Goal: Task Accomplishment & Management: Manage account settings

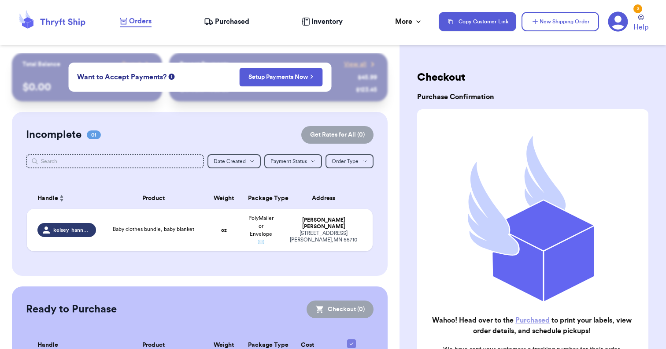
click at [234, 18] on span "Purchased" at bounding box center [232, 21] width 34 height 11
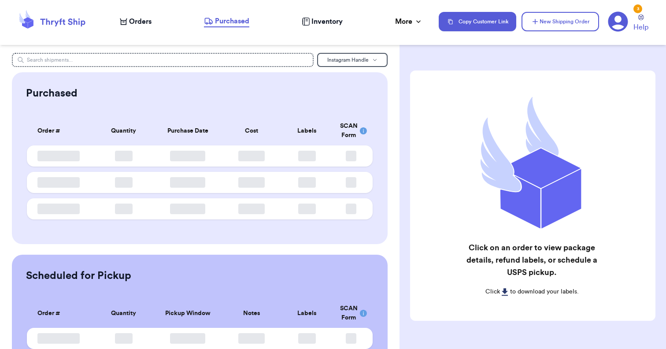
click at [133, 21] on span "Orders" at bounding box center [140, 21] width 22 height 11
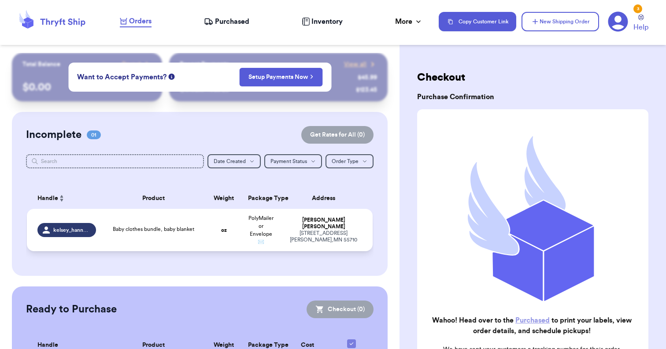
click at [214, 230] on td "oz" at bounding box center [223, 230] width 37 height 42
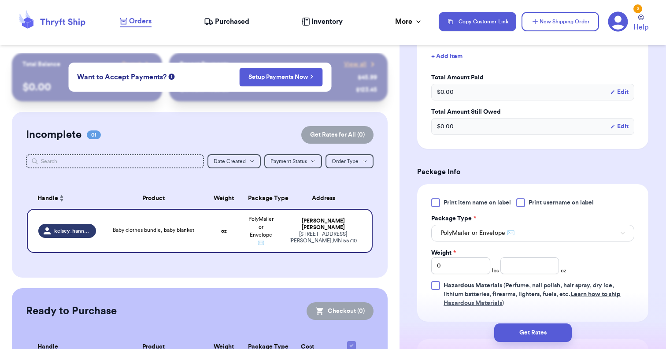
scroll to position [262, 0]
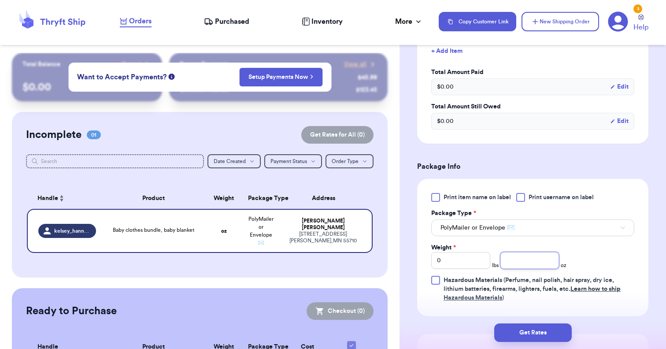
click at [535, 261] on input "number" at bounding box center [529, 260] width 59 height 17
type input "10"
click at [549, 329] on button "Get Rates" at bounding box center [532, 332] width 77 height 18
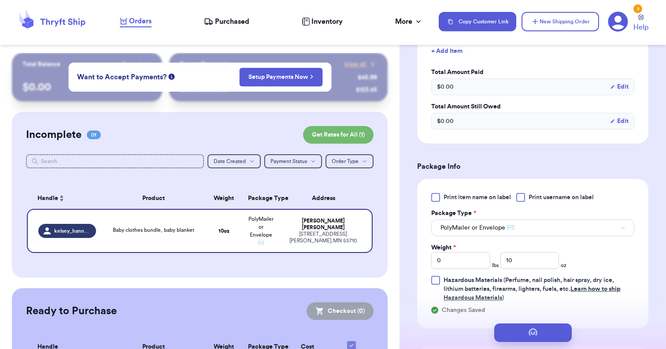
scroll to position [0, 0]
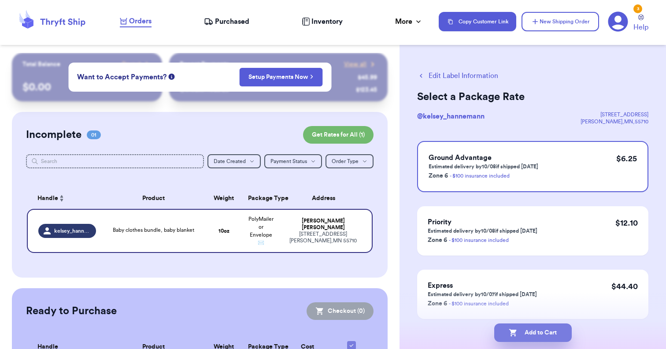
click at [539, 332] on button "Add to Cart" at bounding box center [532, 332] width 77 height 18
checkbox input "true"
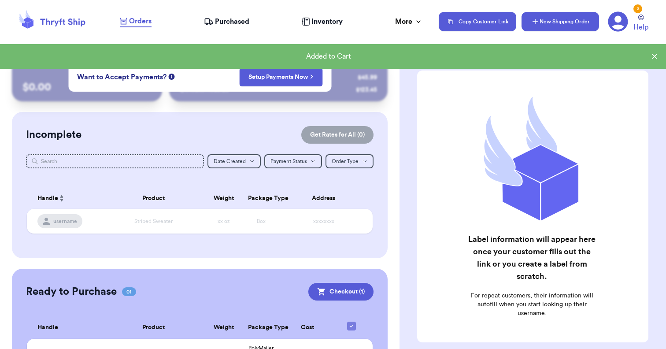
click at [544, 24] on button "New Shipping Order" at bounding box center [559, 21] width 77 height 19
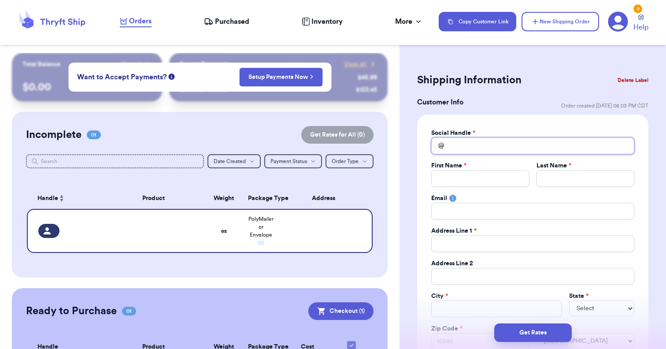
click at [448, 143] on input "Total Amount Paid" at bounding box center [532, 145] width 203 height 17
type input "l"
type input "le"
type input "len"
type input "[PERSON_NAME]"
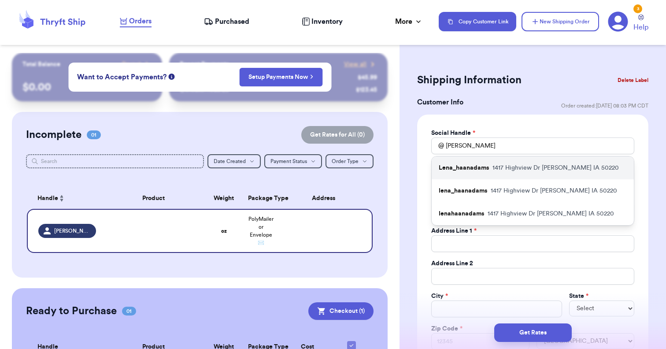
click at [509, 169] on p "[STREET_ADDRESS][PERSON_NAME]" at bounding box center [555, 167] width 126 height 9
type input "Lena_haanadams"
type input "Carolena"
type input "[PERSON_NAME]"
type input "[EMAIL_ADDRESS][DOMAIN_NAME]"
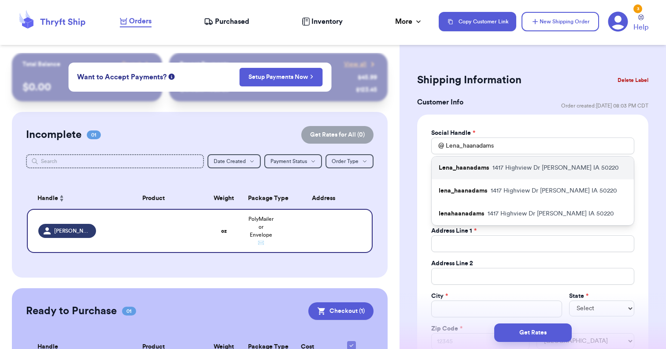
type input "1417 Highview Dr"
type input "[PERSON_NAME]"
select select "IA"
type input "50220"
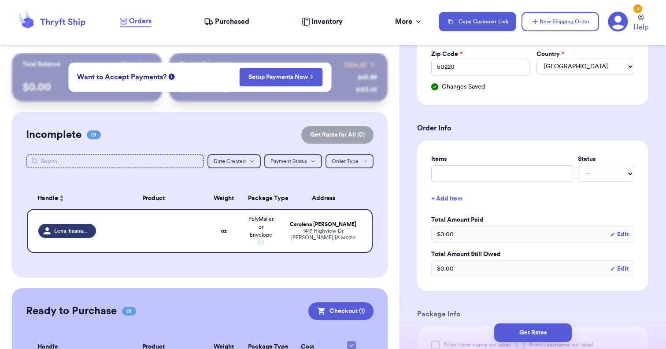
scroll to position [276, 0]
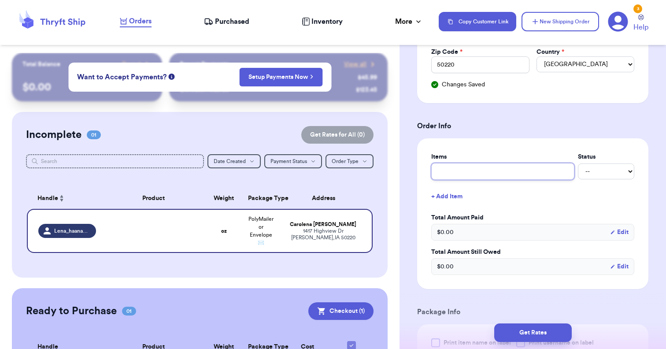
type input "L"
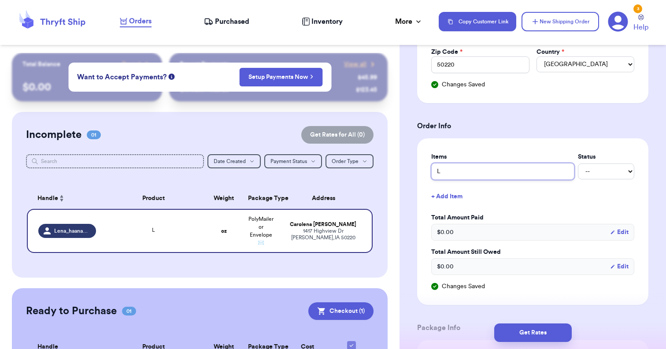
type input "Lu"
type input "Lul"
type input "Lulu"
type input "Lulul"
type input "Lulule"
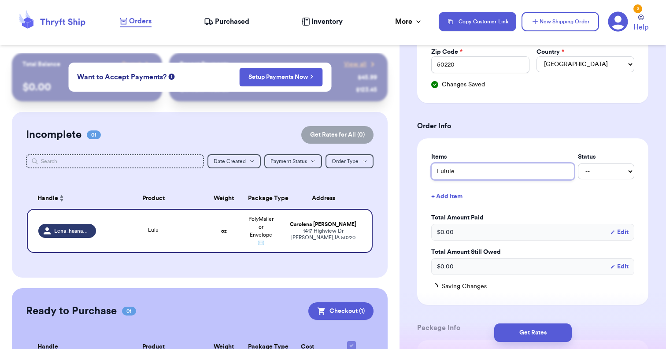
type input "Lululem"
type input "Lululemo"
type input "Lululemon"
type input "Lululemon J"
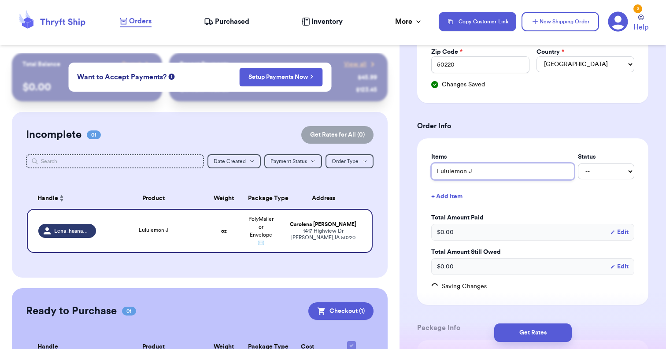
type input "Lululemon Jo"
type input "Lululemon Jog"
type input "Lululemon Jogg"
type input "Lululemon Jogge"
type input "Lululemon Jogger"
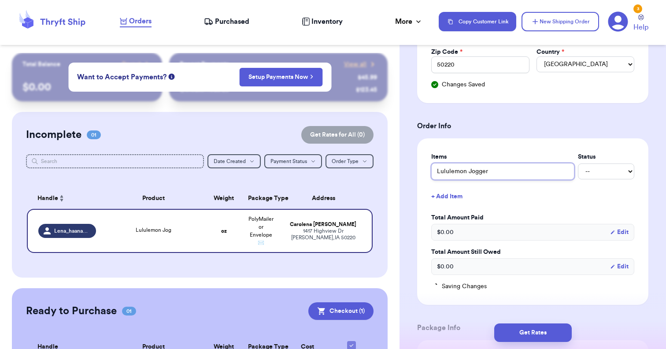
type input "Lululemon Joggers"
click at [468, 171] on input "Lululemon Joggers" at bounding box center [502, 171] width 143 height 17
type input "Lululemon CJoggers"
type input "Lululemon CoJoggers"
type input "Lululemon CotJoggers"
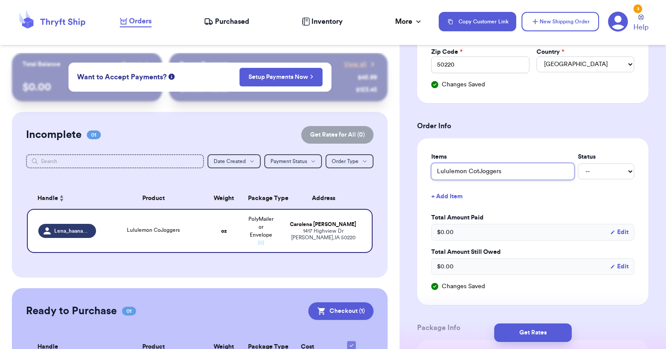
type input "Lululemon CottJoggers"
type input "Lululemon CottoJoggers"
type input "Lululemon CottonJoggers"
type input "Lululemon Cotton Joggers"
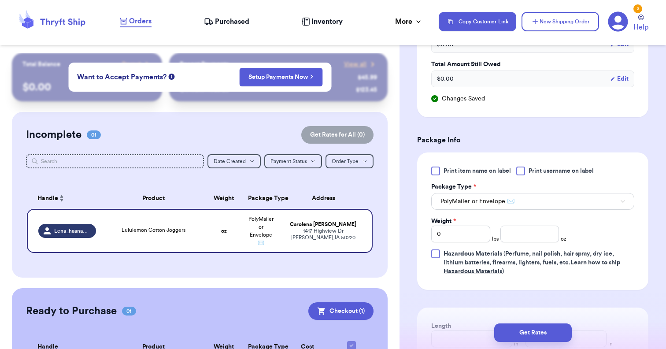
scroll to position [479, 0]
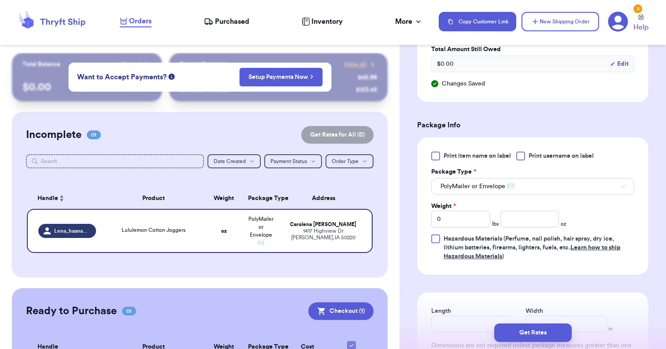
type input "Lululemon Cotton Joggers"
click at [526, 218] on input "number" at bounding box center [529, 218] width 59 height 17
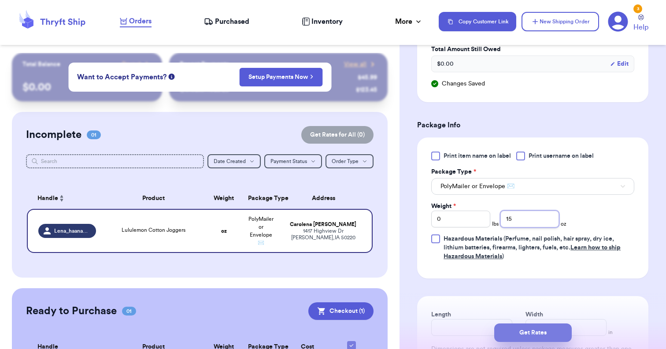
type input "15"
click at [529, 333] on button "Get Rates" at bounding box center [532, 332] width 77 height 18
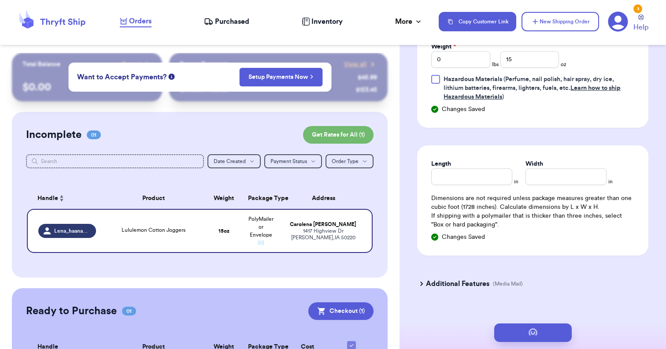
scroll to position [0, 0]
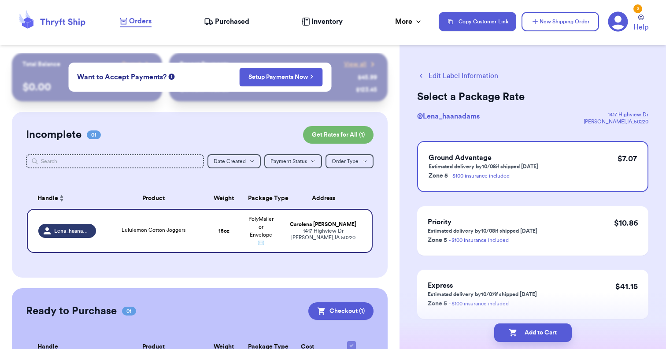
click at [482, 74] on button "Edit Label Information" at bounding box center [457, 75] width 81 height 11
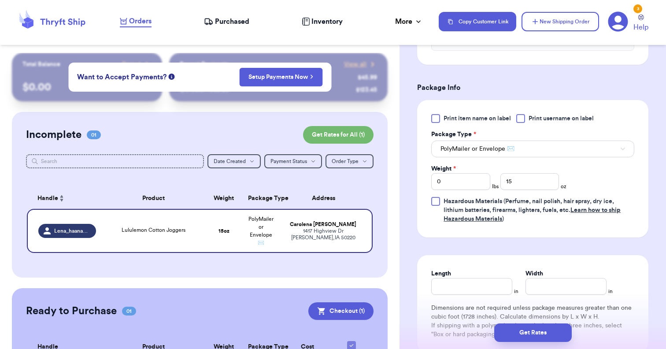
scroll to position [341, 0]
click at [520, 189] on input "15" at bounding box center [529, 181] width 59 height 17
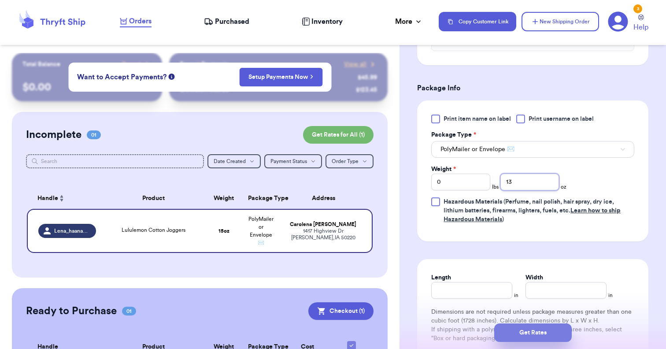
type input "13"
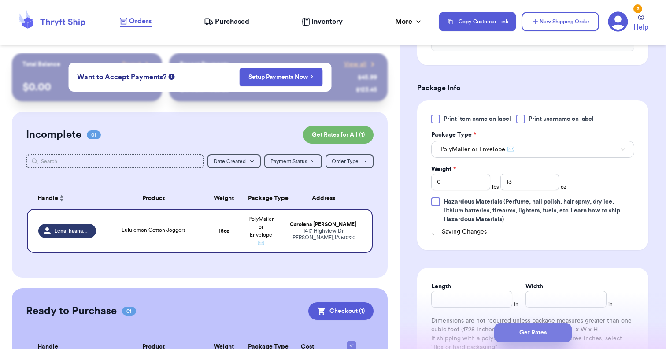
click at [531, 336] on button "Get Rates" at bounding box center [532, 332] width 77 height 18
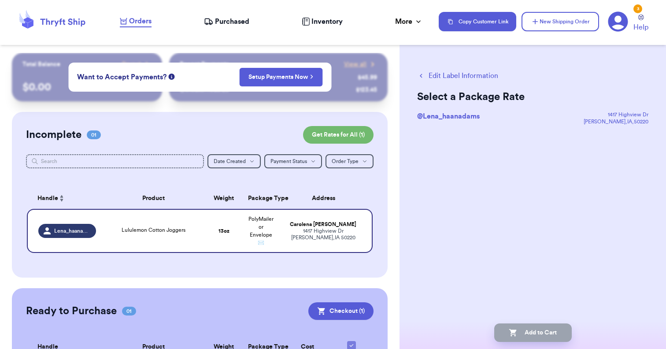
scroll to position [0, 0]
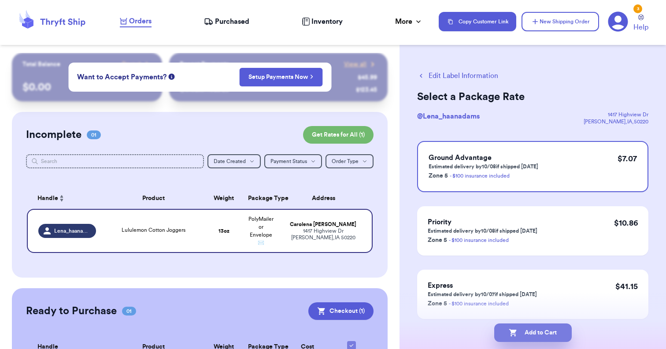
click at [542, 335] on button "Add to Cart" at bounding box center [532, 332] width 77 height 18
checkbox input "true"
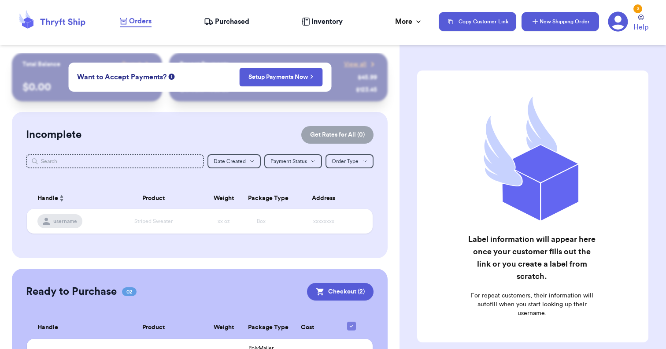
click at [585, 24] on button "New Shipping Order" at bounding box center [559, 21] width 77 height 19
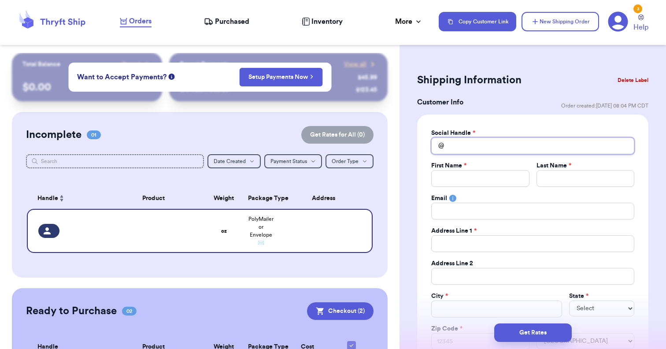
click at [460, 147] on input "Total Amount Paid" at bounding box center [532, 145] width 203 height 17
type input "a"
type input "al"
type input "all"
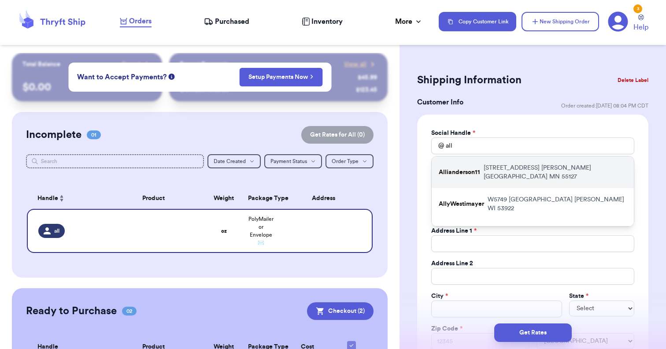
click at [513, 165] on p "[STREET_ADDRESS][PERSON_NAME]" at bounding box center [554, 172] width 143 height 18
type input "Allianderson11"
type input "[MEDICAL_DATA]"
type input "[PERSON_NAME]"
type input "[EMAIL_ADDRESS][DOMAIN_NAME]"
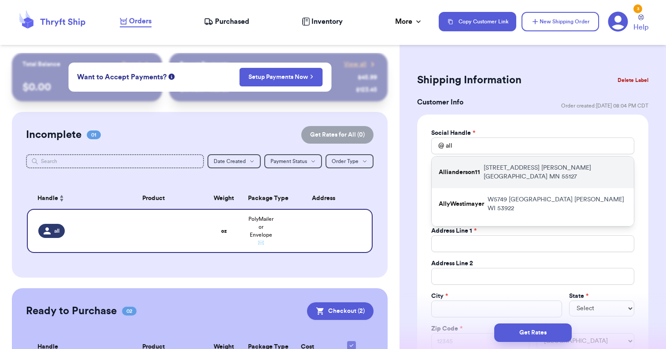
type input "[STREET_ADDRESS]"
type input "314"
type input "[PERSON_NAME][GEOGRAPHIC_DATA]"
select select "MN"
type input "55127"
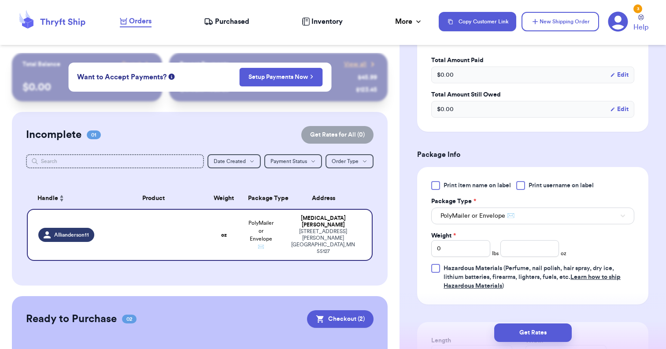
scroll to position [443, 0]
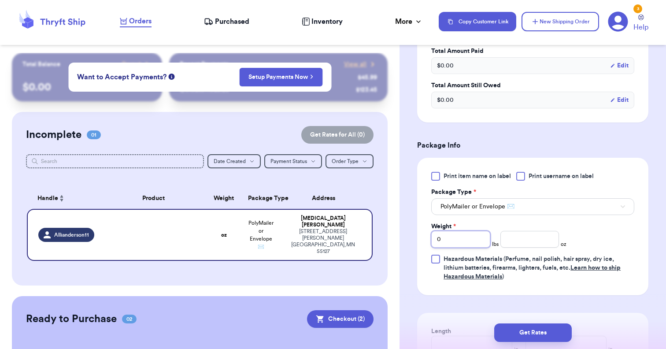
click at [471, 234] on input "0" at bounding box center [460, 239] width 59 height 17
type input "1"
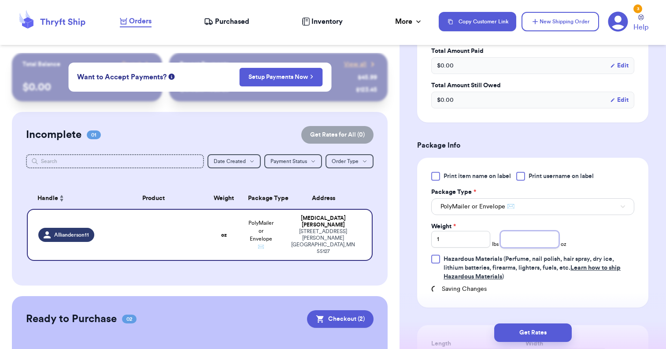
click at [523, 240] on input "number" at bounding box center [529, 239] width 59 height 17
type input "7"
click at [517, 330] on button "Get Rates" at bounding box center [532, 332] width 77 height 18
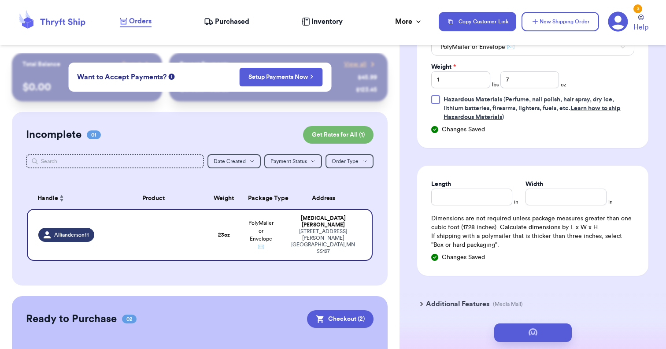
scroll to position [0, 0]
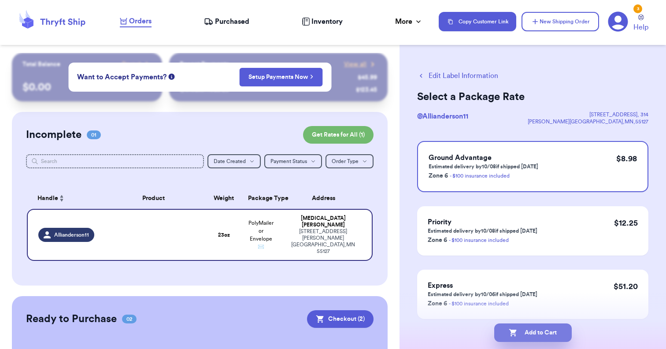
click at [539, 333] on button "Add to Cart" at bounding box center [532, 332] width 77 height 18
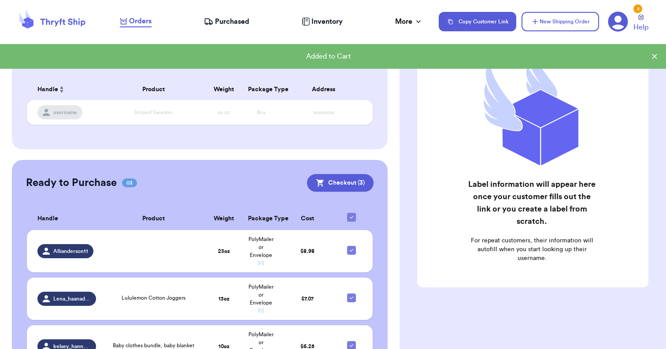
scroll to position [118, 0]
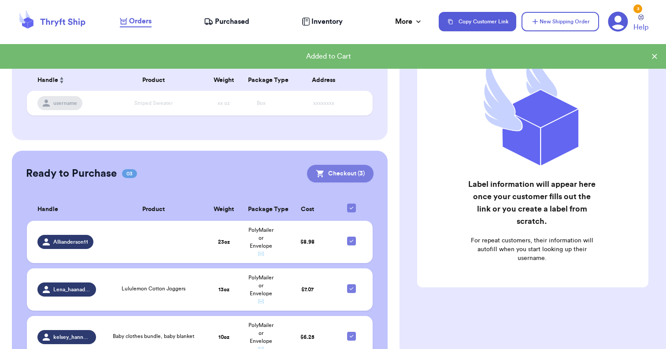
click at [345, 170] on button "Checkout ( 3 )" at bounding box center [340, 174] width 66 height 18
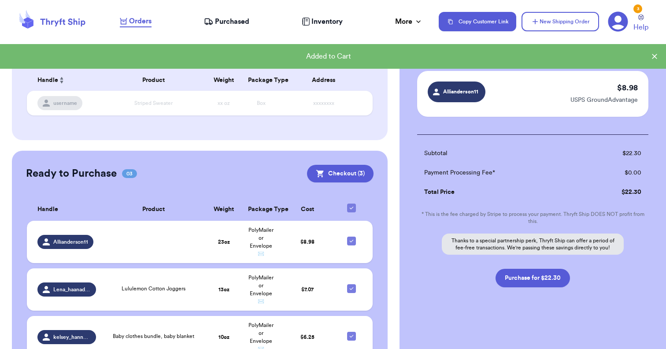
scroll to position [161, 0]
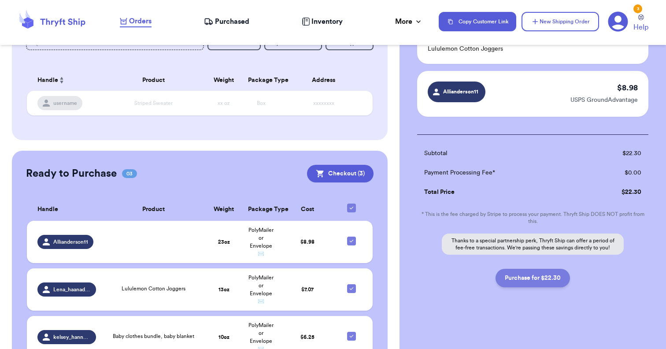
click at [536, 279] on button "Purchase for $22.30" at bounding box center [532, 278] width 74 height 18
checkbox input "false"
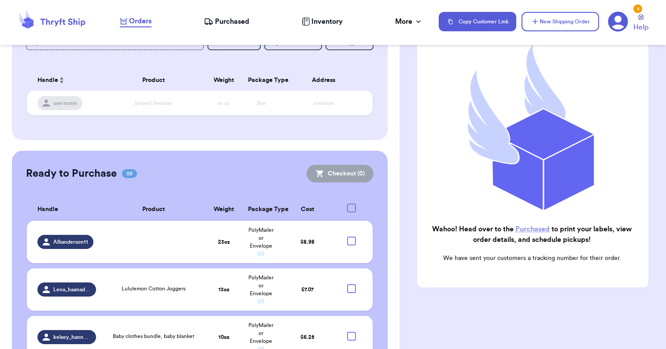
scroll to position [91, 0]
checkbox input "true"
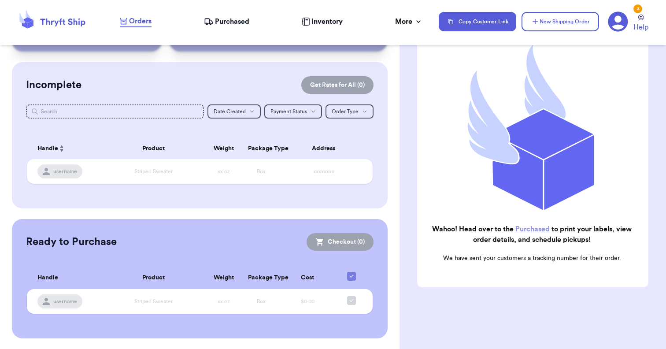
scroll to position [49, 0]
click at [237, 23] on span "Purchased" at bounding box center [232, 21] width 34 height 11
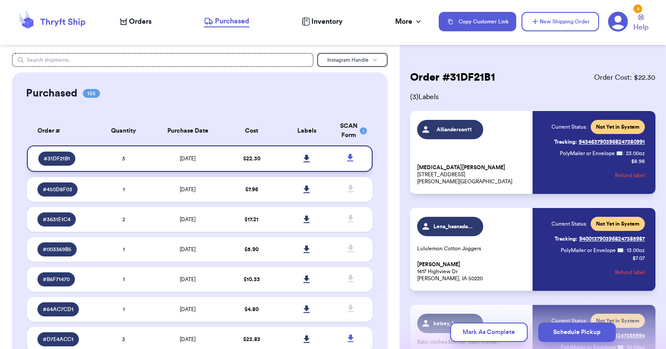
click at [306, 162] on icon at bounding box center [306, 158] width 6 height 7
click at [570, 331] on button "Schedule Pickup" at bounding box center [576, 331] width 77 height 19
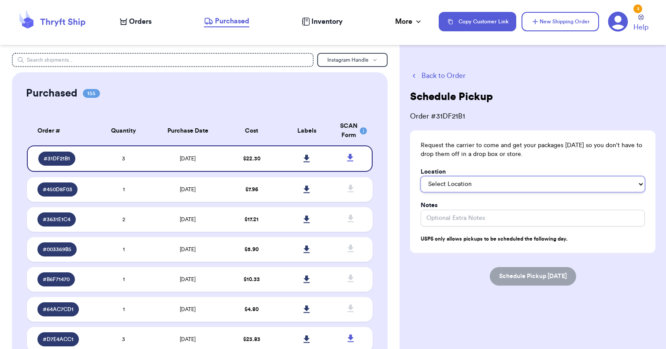
select select "Front Door"
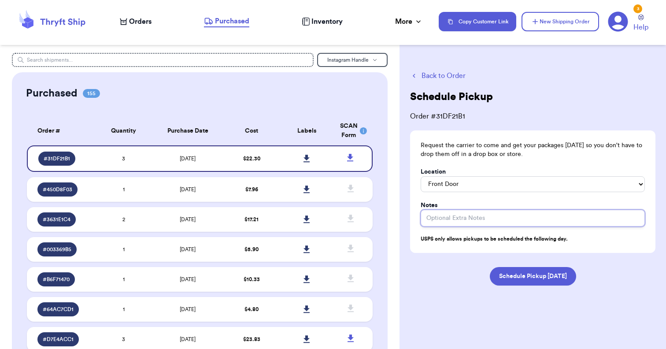
click at [460, 210] on input "Location" at bounding box center [532, 218] width 224 height 17
type input "in a bin thank you"
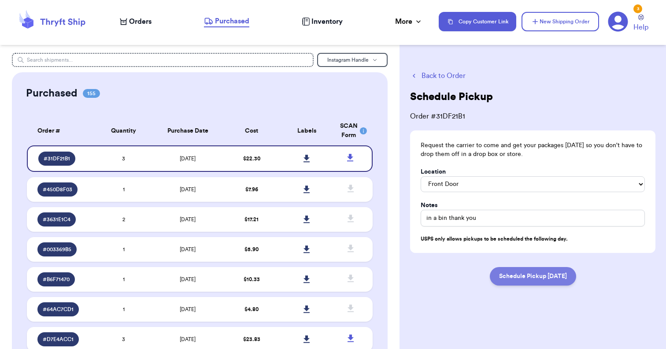
click at [525, 267] on button "Schedule Pickup [DATE]" at bounding box center [533, 276] width 86 height 18
